Goal: Find contact information: Find contact information

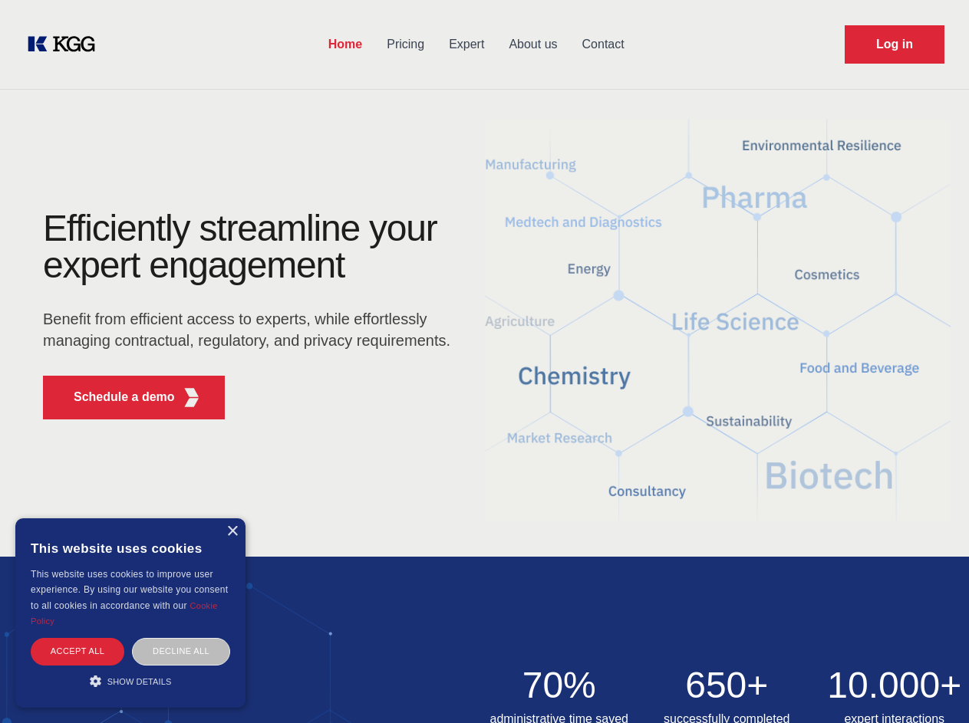
click at [484, 361] on div "Efficiently streamline your expert engagement Benefit from efficient access to …" at bounding box center [251, 321] width 466 height 222
click at [115, 397] on p "Schedule a demo" at bounding box center [124, 397] width 101 height 18
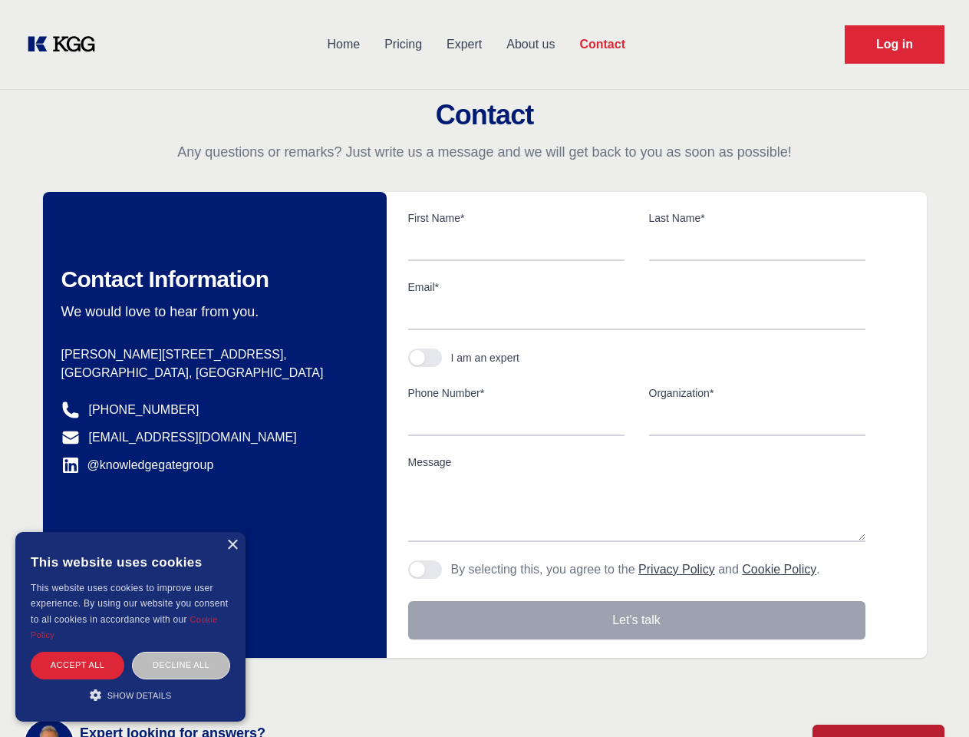
click at [232, 532] on div "× This website uses cookies This website uses cookies to improve user experienc…" at bounding box center [130, 626] width 230 height 189
click at [77, 651] on div "Accept all" at bounding box center [78, 664] width 94 height 27
click at [181, 651] on div "Decline all" at bounding box center [181, 664] width 98 height 27
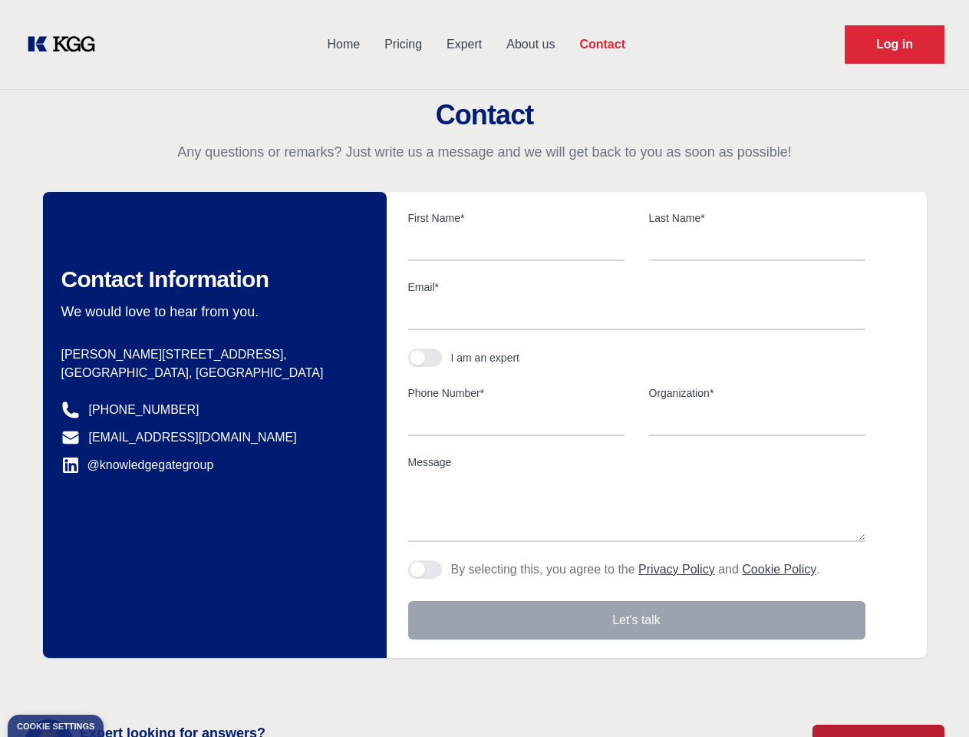
click at [130, 681] on main "Contact Any questions or remarks? Just write us a message and we will get back …" at bounding box center [484, 399] width 969 height 799
